Goal: Navigation & Orientation: Understand site structure

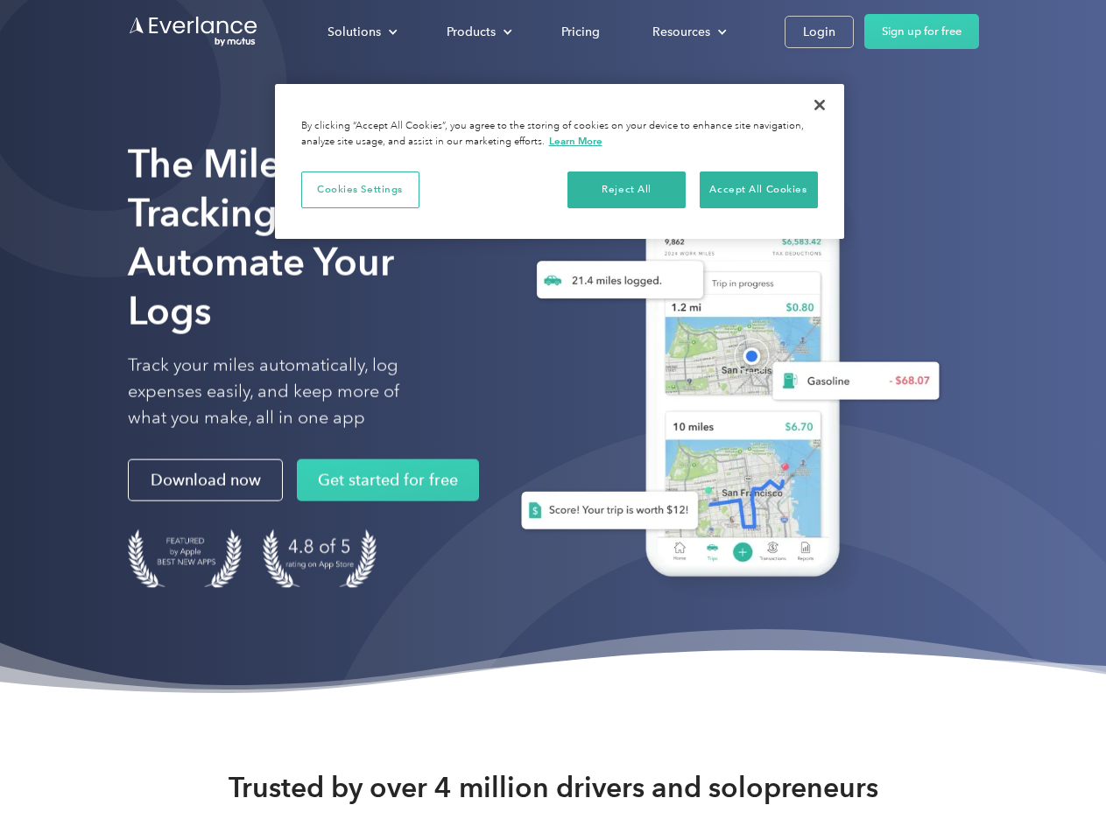
click at [362, 32] on div "Solutions" at bounding box center [353, 32] width 53 height 22
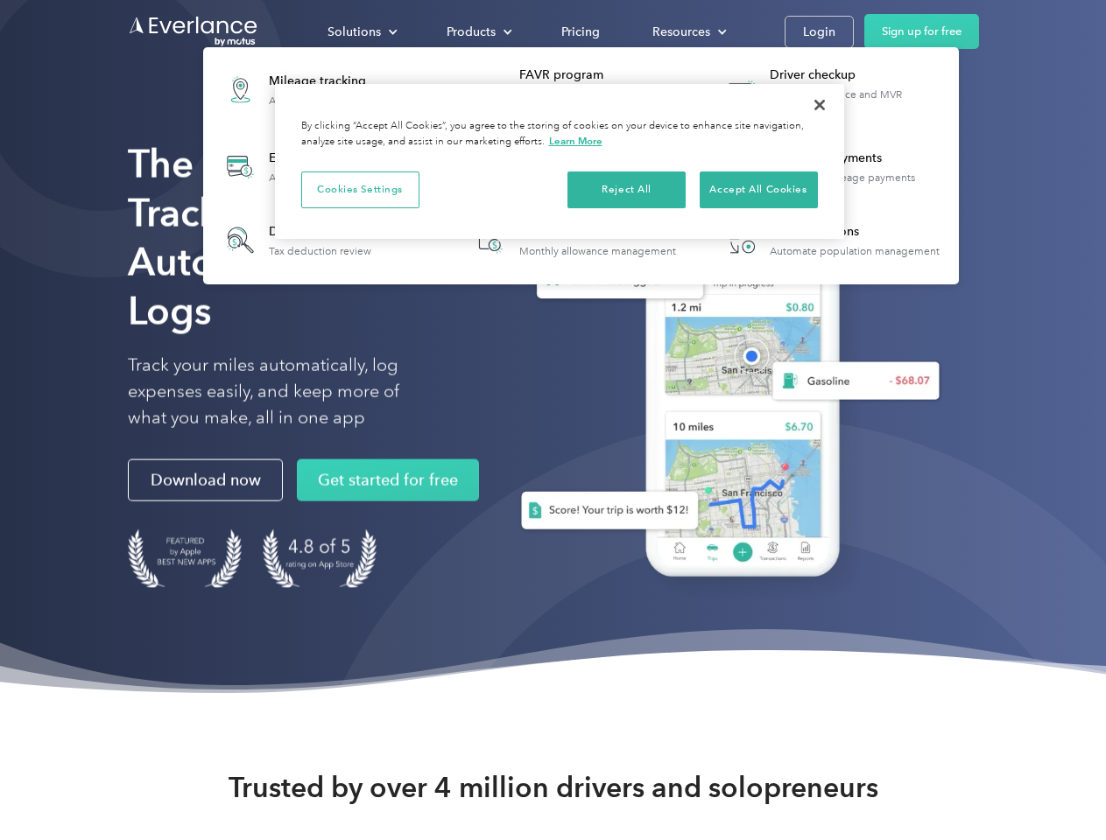
click at [477, 32] on div "Products" at bounding box center [470, 32] width 49 height 22
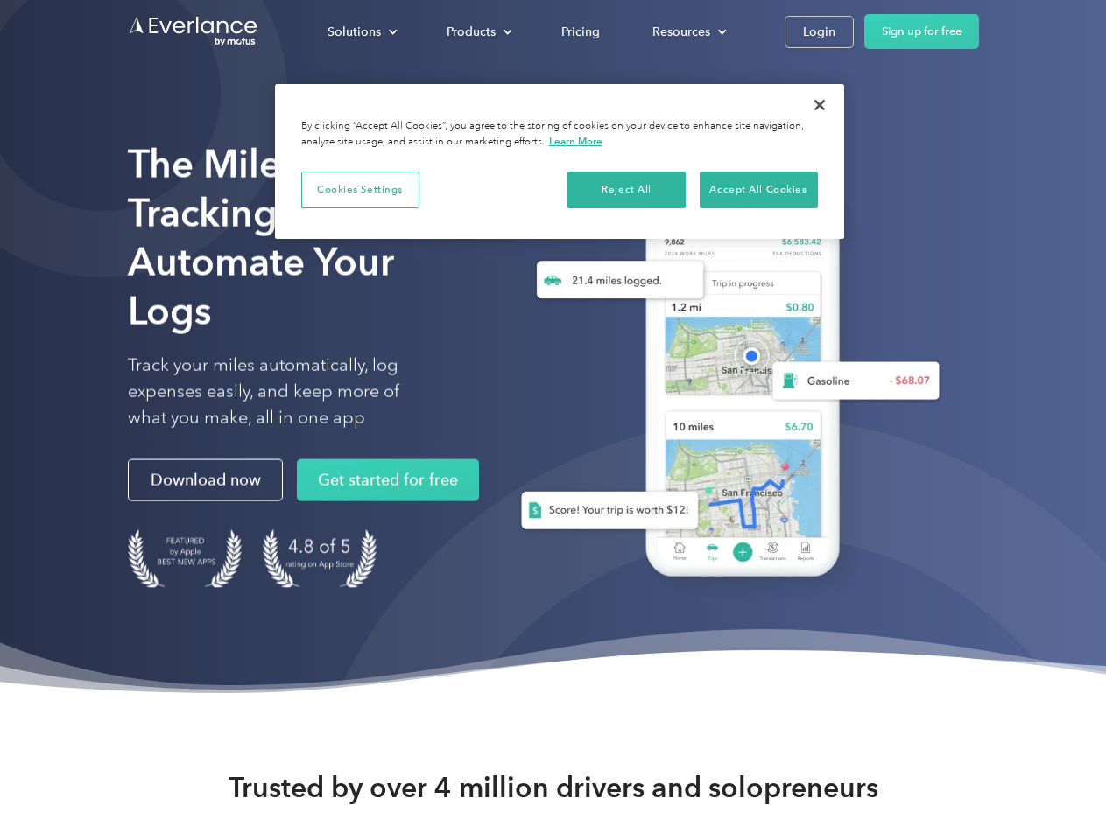
click at [687, 32] on div "Resources" at bounding box center [681, 32] width 58 height 22
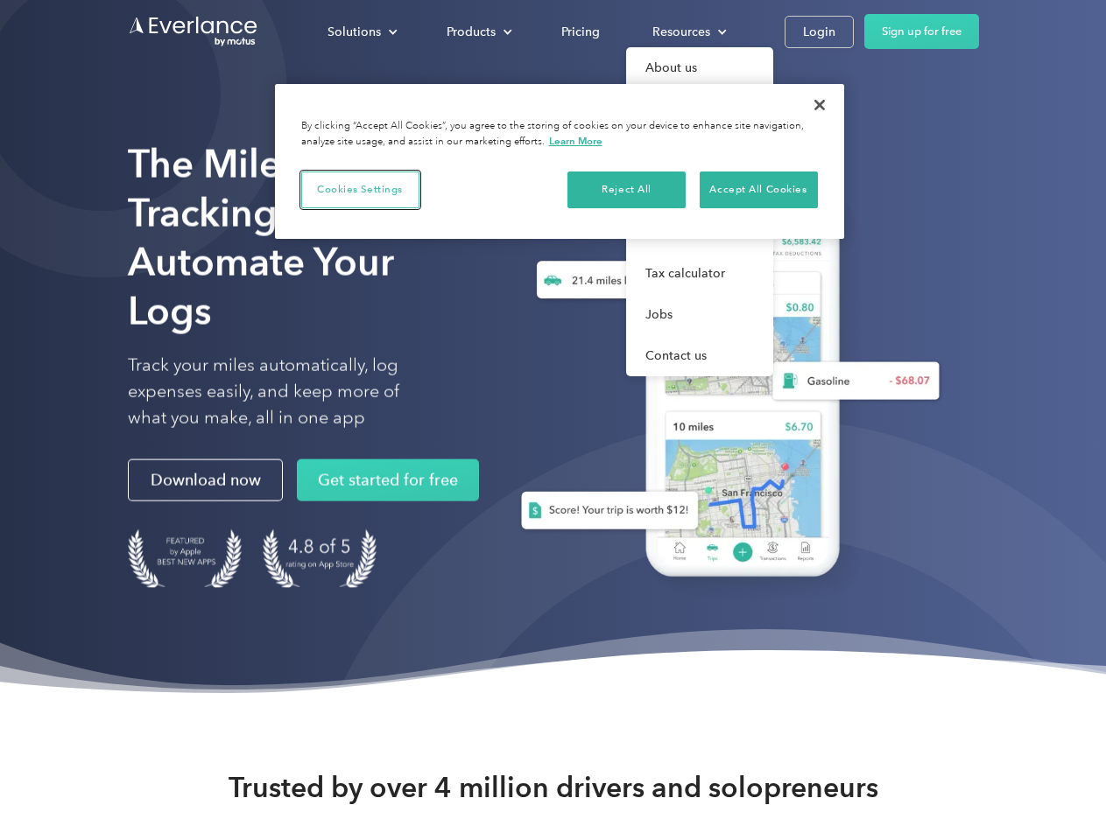
click at [360, 189] on button "Cookies Settings" at bounding box center [360, 190] width 118 height 37
click at [627, 189] on button "Reject All" at bounding box center [626, 190] width 118 height 37
click at [0, 0] on div at bounding box center [0, 0] width 0 height 0
